Goal: Task Accomplishment & Management: Manage account settings

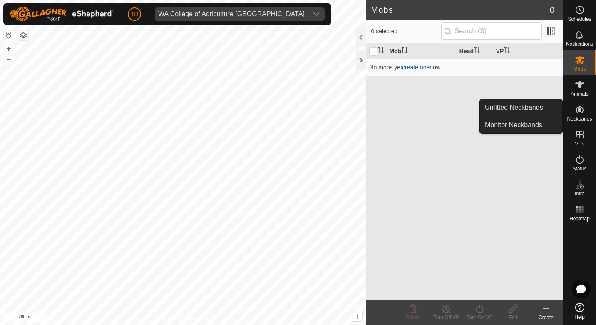
click at [582, 117] on span "Neckbands" at bounding box center [579, 118] width 25 height 5
click at [513, 108] on link "Unfitted Neckbands" at bounding box center [521, 107] width 82 height 17
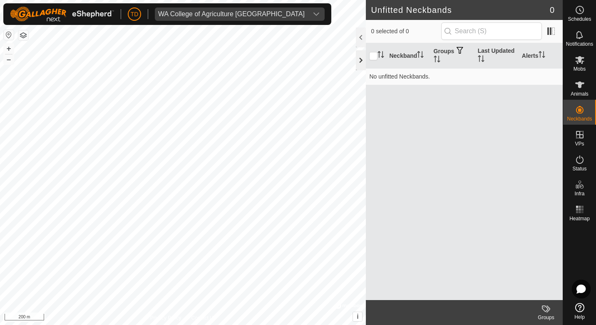
click at [364, 58] on div at bounding box center [361, 60] width 10 height 20
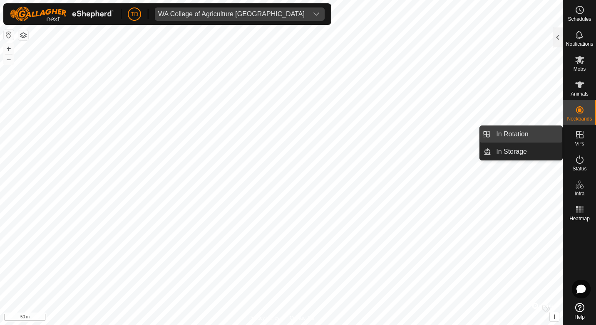
click at [510, 133] on link "In Rotation" at bounding box center [526, 134] width 71 height 17
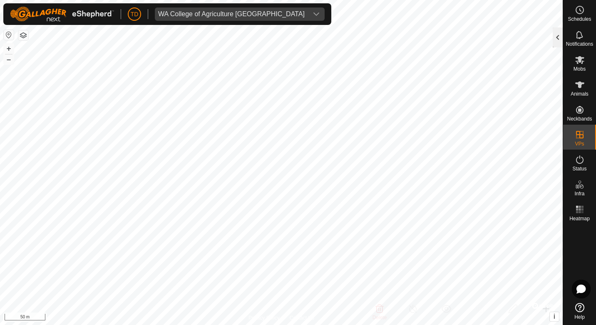
click at [556, 37] on div at bounding box center [557, 37] width 10 height 20
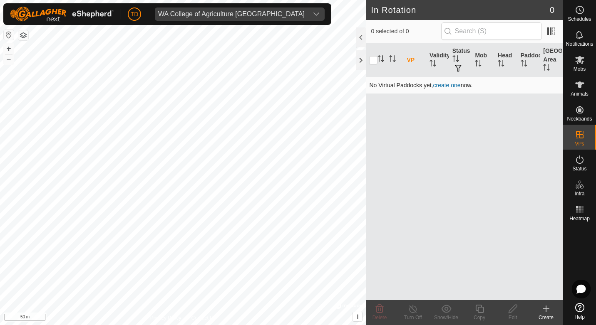
click at [441, 84] on link "create one" at bounding box center [446, 85] width 27 height 7
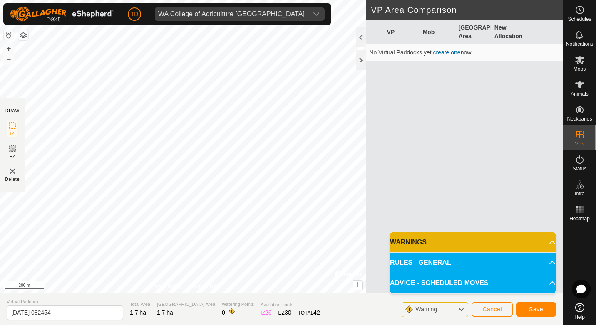
click at [544, 242] on p-accordion-header "WARNINGS" at bounding box center [473, 243] width 166 height 20
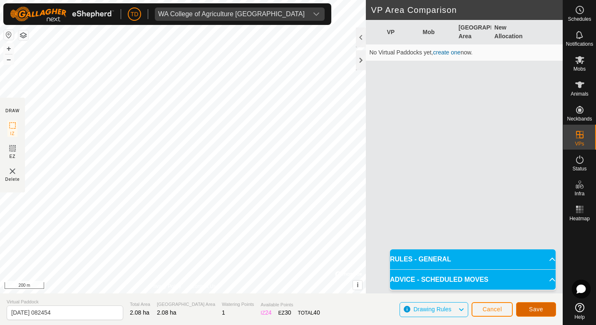
click at [537, 307] on span "Save" at bounding box center [536, 309] width 14 height 7
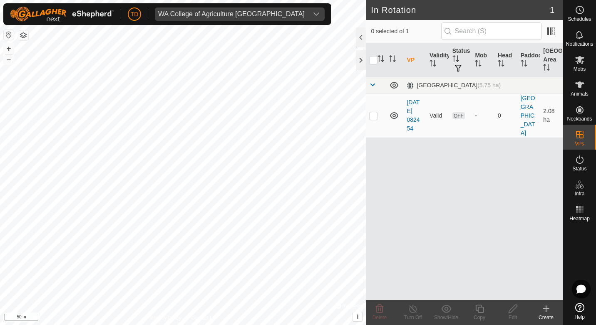
checkbox input "true"
click at [514, 316] on div "Edit" at bounding box center [512, 317] width 33 height 7
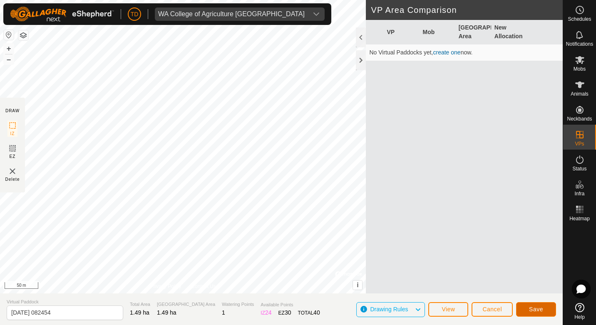
click at [525, 307] on button "Save" at bounding box center [536, 309] width 40 height 15
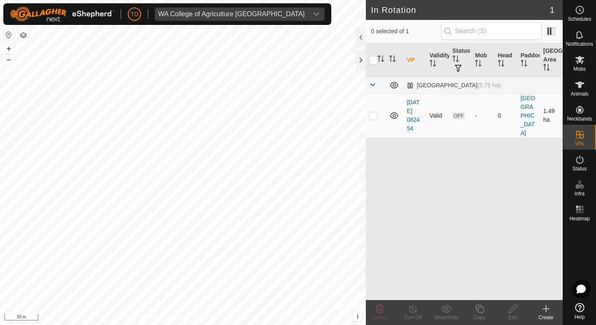
click at [372, 112] on p-checkbox at bounding box center [373, 115] width 8 height 7
checkbox input "true"
click at [458, 113] on span "OFF" at bounding box center [458, 115] width 12 height 7
click at [394, 111] on icon at bounding box center [394, 116] width 10 height 10
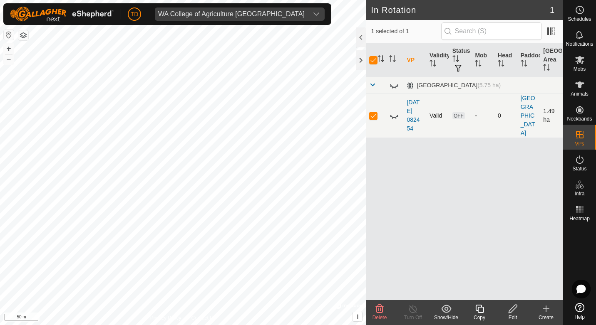
click at [394, 111] on icon at bounding box center [394, 116] width 10 height 10
click at [374, 113] on p-checkbox at bounding box center [373, 115] width 8 height 7
checkbox input "false"
checkbox input "true"
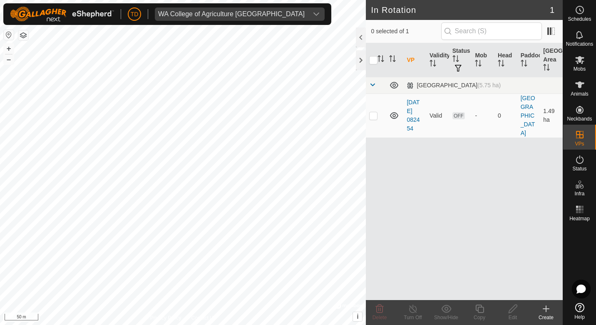
checkbox input "true"
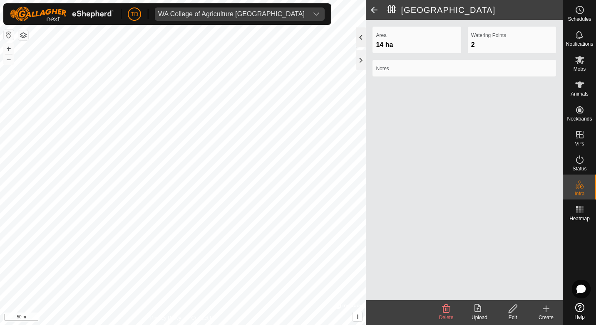
click at [362, 32] on div at bounding box center [361, 37] width 10 height 20
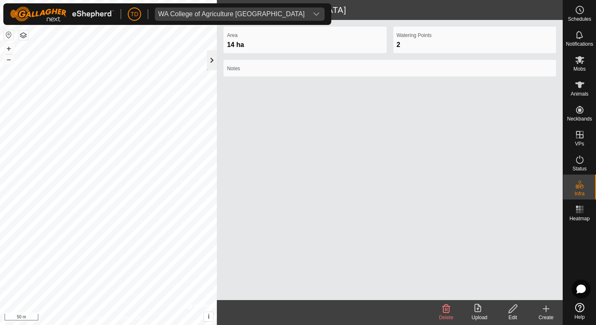
click at [216, 64] on div at bounding box center [212, 60] width 10 height 20
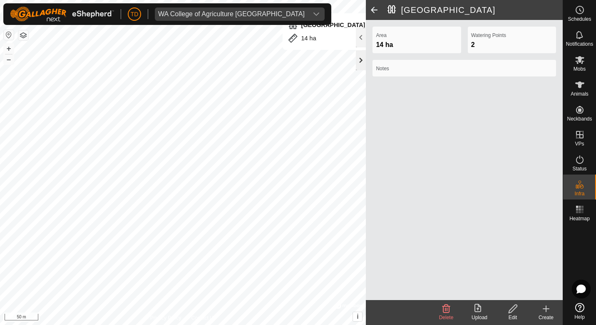
click at [364, 59] on div at bounding box center [361, 60] width 10 height 20
